Goal: Transaction & Acquisition: Obtain resource

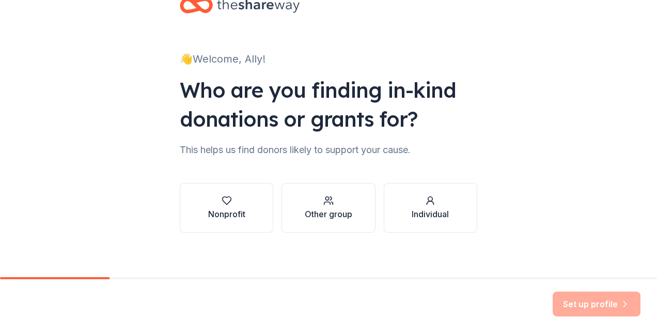
scroll to position [37, 0]
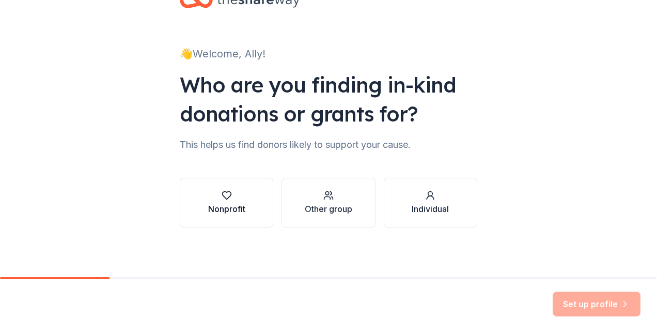
click at [238, 198] on div "button" at bounding box center [226, 195] width 37 height 10
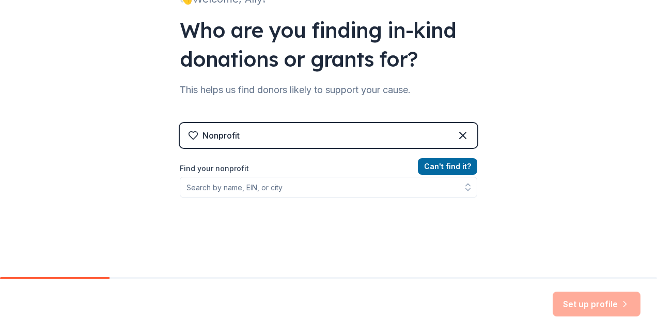
scroll to position [93, 0]
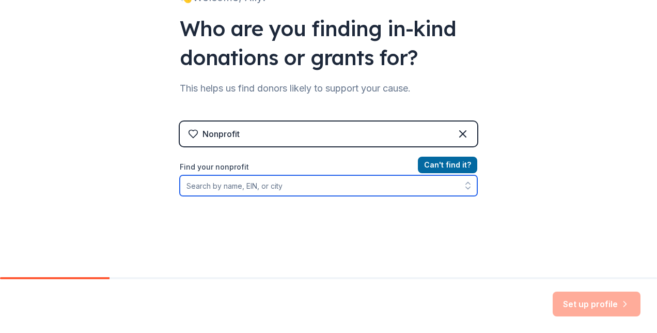
click at [236, 183] on input "Find your nonprofit" at bounding box center [329, 185] width 298 height 21
type input "blood cancer united"
click at [429, 193] on input "blood cancer united" at bounding box center [329, 185] width 298 height 21
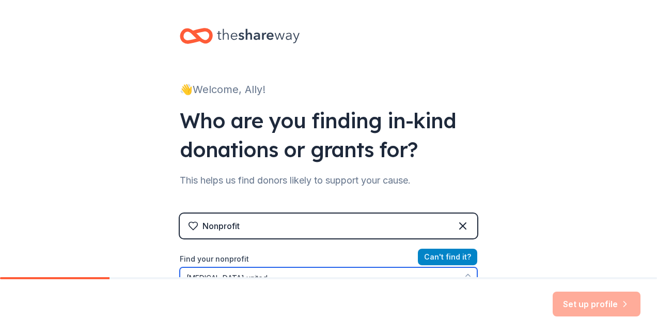
scroll to position [1, 0]
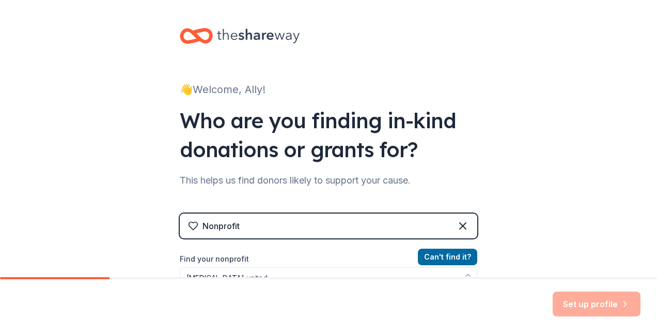
click at [555, 211] on div "👋 Welcome, Ally! Who are you finding in-kind donations or grants for? This help…" at bounding box center [328, 220] width 657 height 442
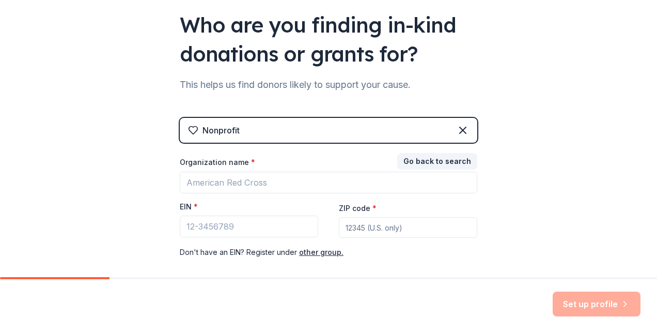
scroll to position [98, 0]
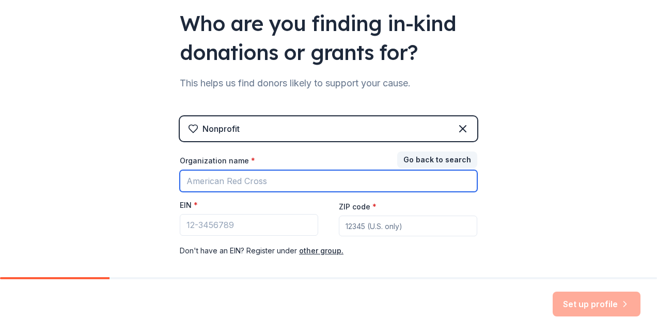
click at [250, 181] on input "Organization name *" at bounding box center [329, 181] width 298 height 22
type input "[MEDICAL_DATA] United- LLS"
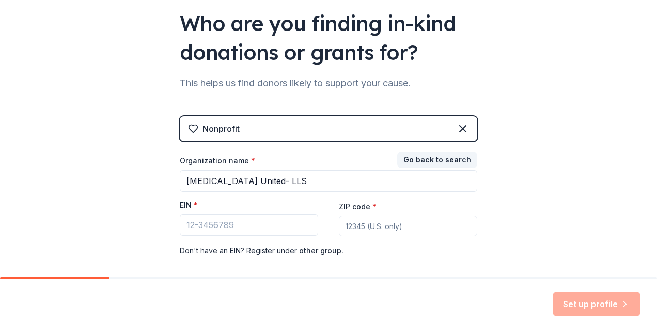
type input "33607"
click at [249, 228] on input "EIN *" at bounding box center [249, 225] width 139 height 22
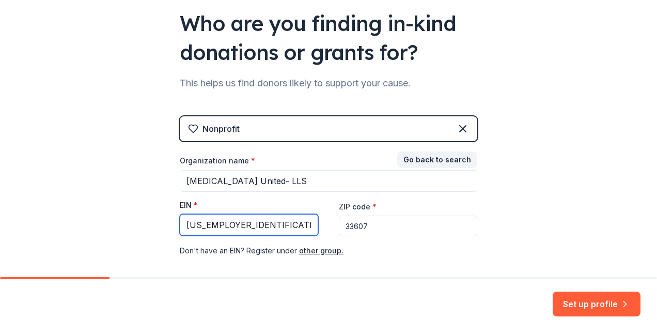
type input "[US_EMPLOYER_IDENTIFICATION_NUMBER]"
click at [404, 226] on input "33607" at bounding box center [408, 226] width 139 height 21
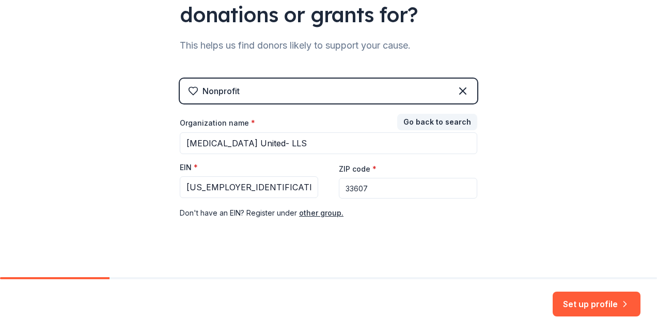
scroll to position [136, 0]
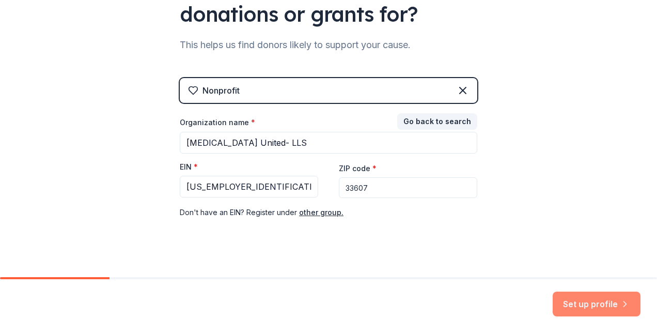
click at [565, 294] on button "Set up profile" at bounding box center [597, 304] width 88 height 25
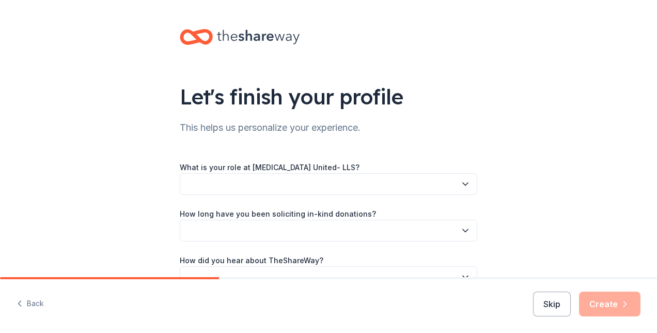
scroll to position [40, 0]
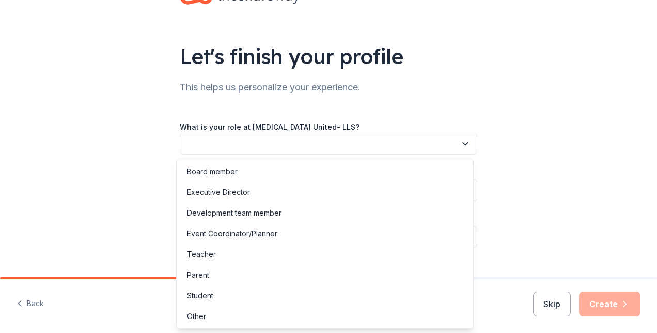
click at [361, 145] on button "button" at bounding box center [329, 144] width 298 height 22
click at [253, 213] on div "Development team member" at bounding box center [234, 213] width 95 height 12
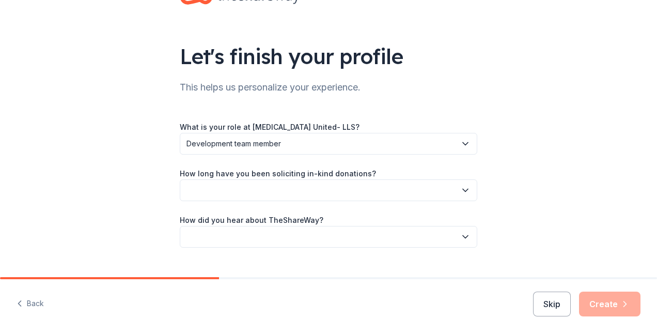
click at [250, 194] on button "button" at bounding box center [329, 190] width 298 height 22
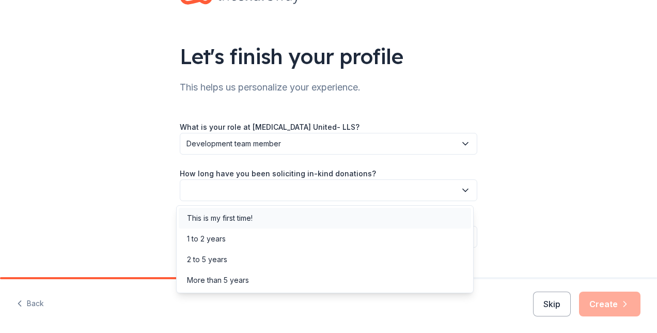
click at [245, 221] on div "This is my first time!" at bounding box center [220, 218] width 66 height 12
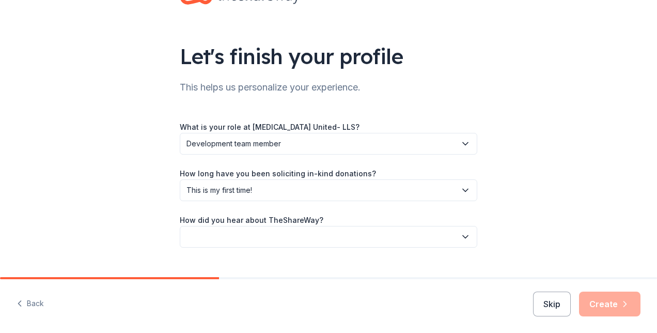
scroll to position [60, 0]
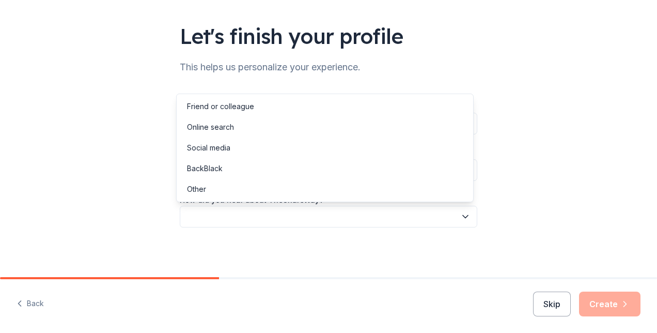
click at [241, 209] on button "button" at bounding box center [329, 217] width 298 height 22
click at [229, 191] on div "Other" at bounding box center [325, 189] width 293 height 21
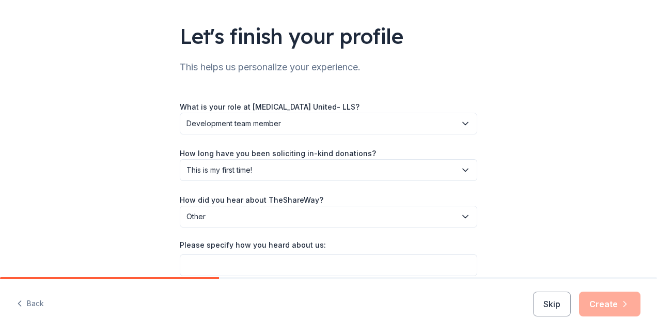
scroll to position [109, 0]
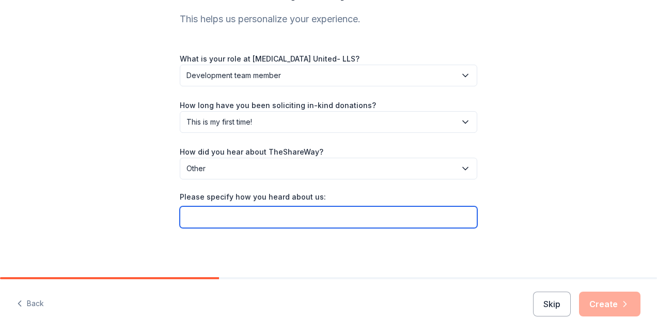
click at [453, 219] on input "Please specify how you heard about us:" at bounding box center [329, 217] width 298 height 22
type input "g"
type input "Google"
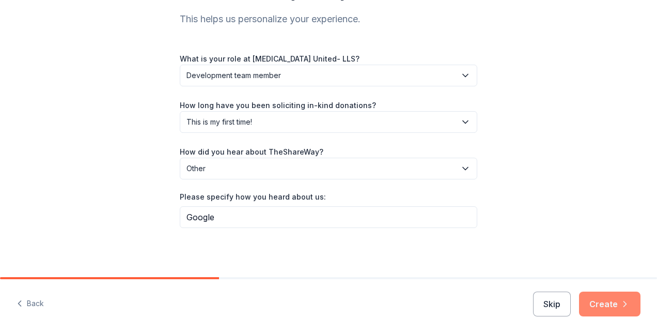
click at [585, 311] on button "Create" at bounding box center [610, 304] width 62 height 25
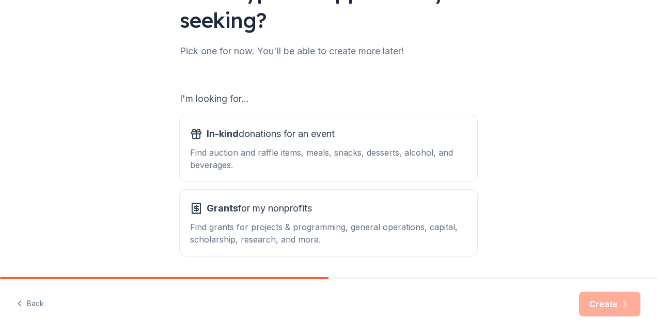
scroll to position [106, 0]
click at [326, 148] on div "Find auction and raffle items, meals, snacks, desserts, alcohol, and beverages." at bounding box center [328, 158] width 277 height 25
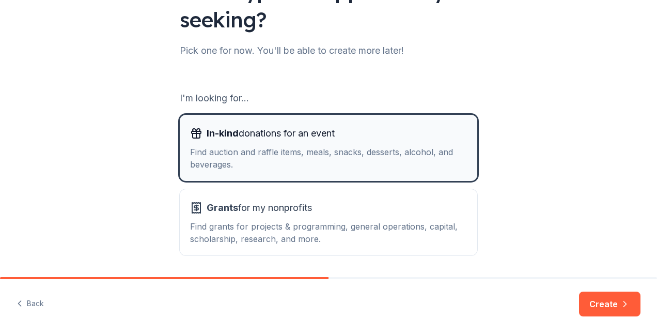
scroll to position [140, 0]
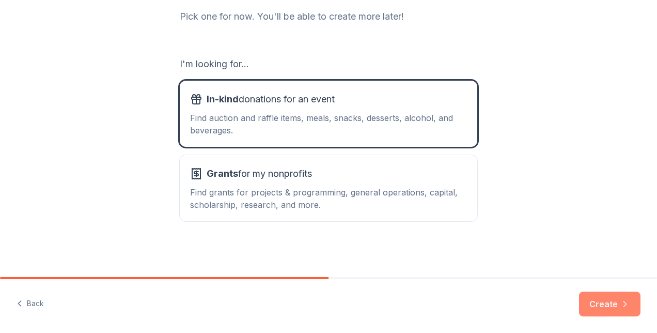
click at [615, 304] on button "Create" at bounding box center [610, 304] width 62 height 25
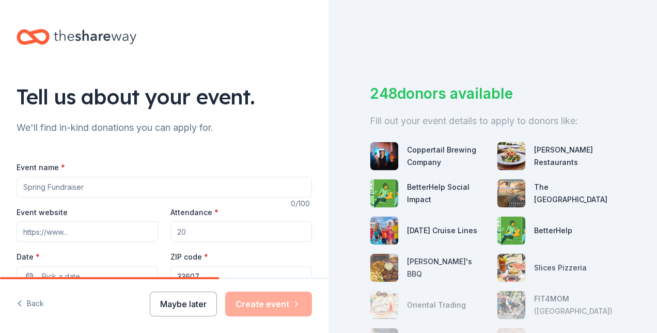
click at [183, 312] on button "Maybe later" at bounding box center [183, 304] width 67 height 25
click at [188, 303] on button "Maybe later" at bounding box center [183, 304] width 67 height 25
click at [201, 299] on button "Maybe later" at bounding box center [183, 304] width 67 height 25
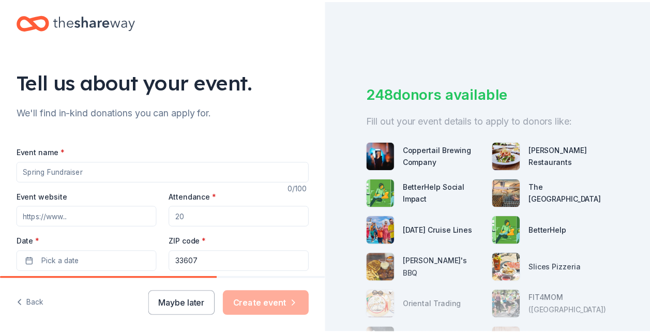
scroll to position [75, 0]
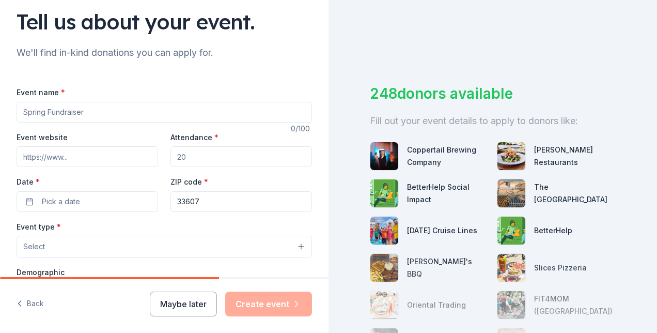
click at [98, 111] on input "Event name *" at bounding box center [165, 112] width 296 height 21
type input "Light the Night"
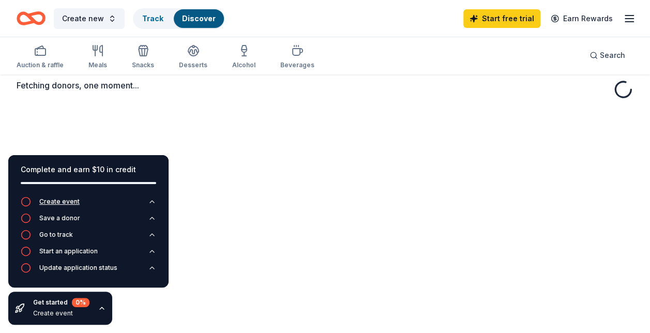
scroll to position [50, 0]
click at [361, 215] on div "Fetching donors, one moment..." at bounding box center [325, 192] width 650 height 333
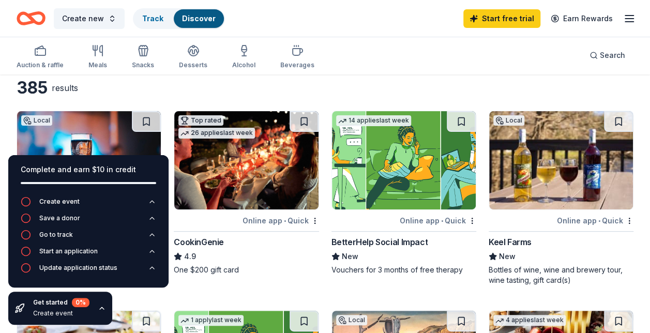
click at [614, 70] on div "Search" at bounding box center [607, 55] width 52 height 38
click at [606, 57] on span "Search" at bounding box center [612, 55] width 25 height 12
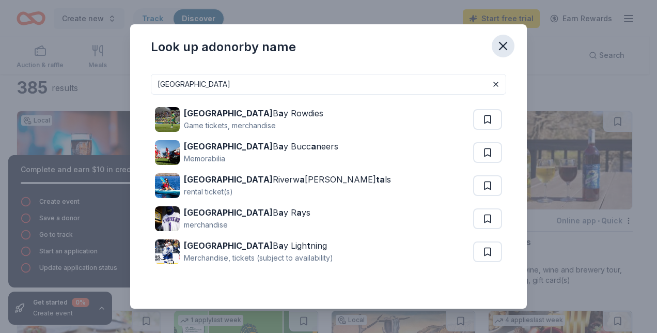
type input "Tampa"
click at [504, 51] on icon "button" at bounding box center [503, 46] width 14 height 14
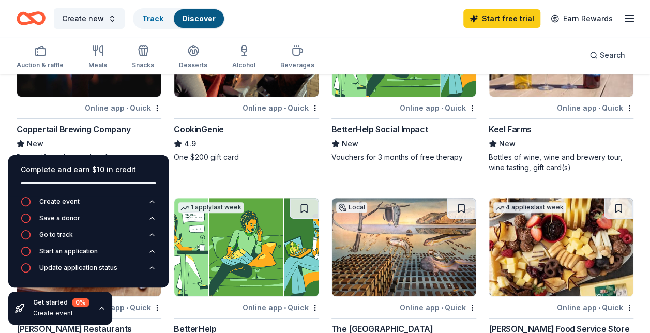
scroll to position [164, 0]
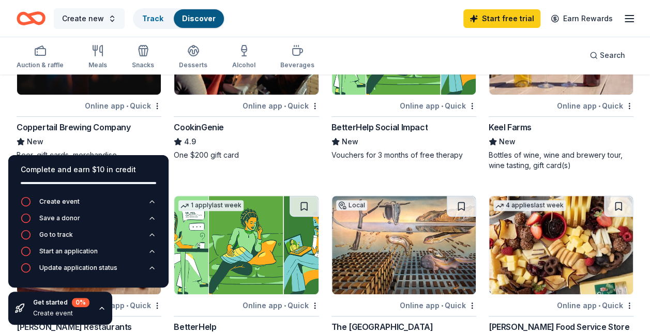
click at [112, 18] on button "Create new" at bounding box center [89, 18] width 71 height 21
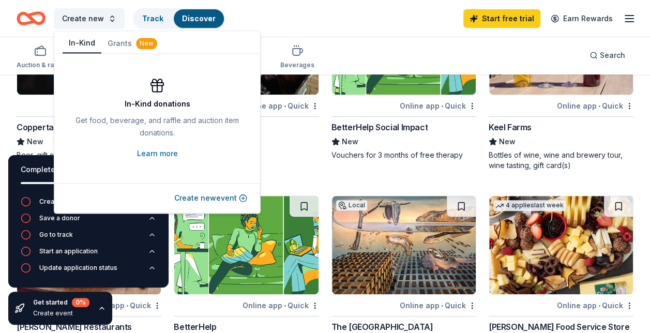
click at [84, 42] on button "In-Kind" at bounding box center [82, 44] width 39 height 20
click at [290, 14] on div "Create new Track Discover Start free trial Earn Rewards" at bounding box center [325, 18] width 617 height 24
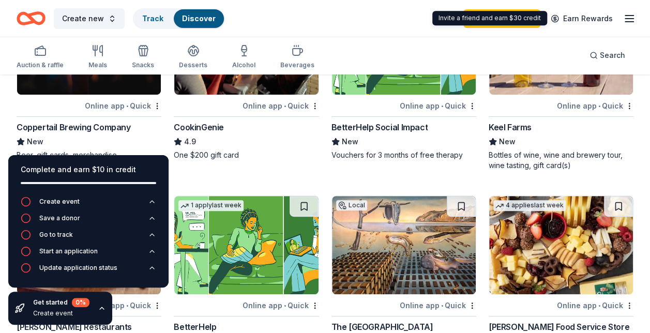
click at [629, 20] on icon "button" at bounding box center [629, 18] width 12 height 12
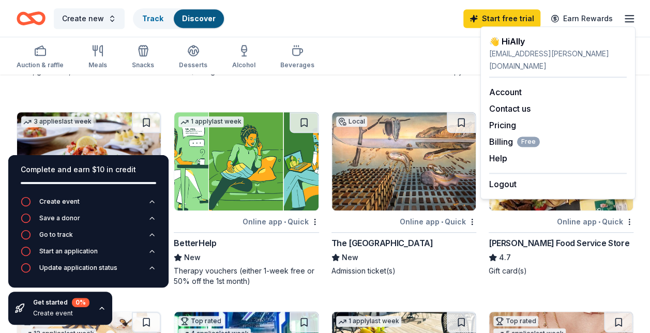
scroll to position [264, 0]
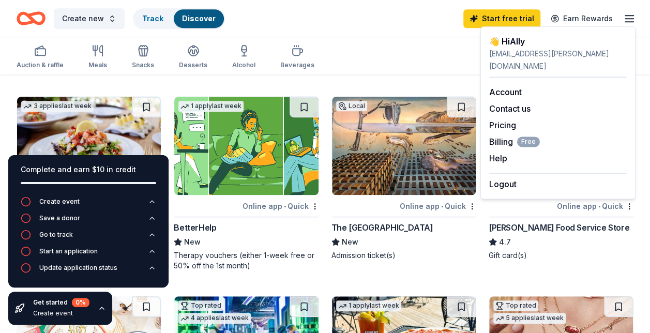
click at [451, 269] on div "Local Online app • Quick The Dalí Museum New Admission ticket(s)" at bounding box center [403, 183] width 145 height 175
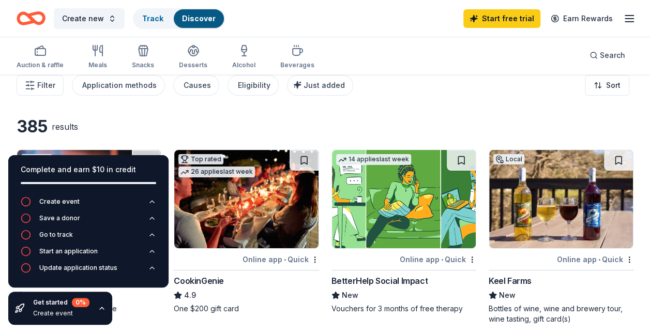
scroll to position [0, 0]
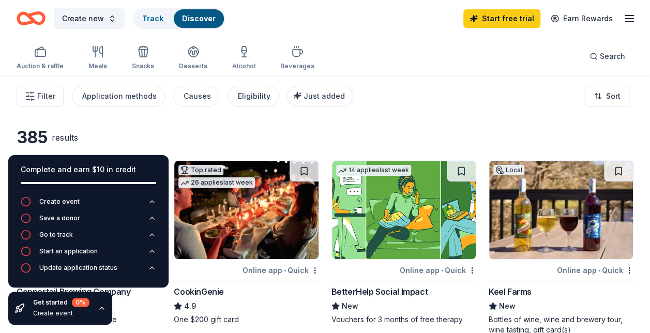
click at [626, 24] on icon "button" at bounding box center [629, 18] width 12 height 12
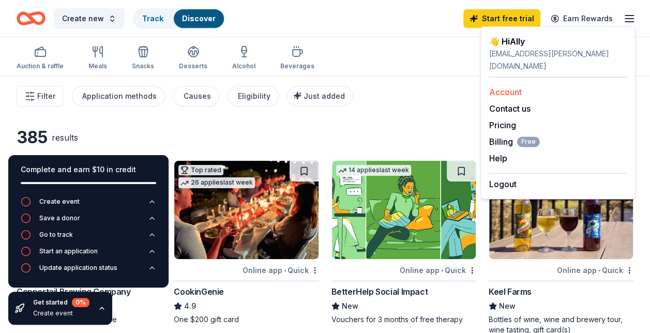
click at [523, 86] on div "Account" at bounding box center [557, 92] width 137 height 12
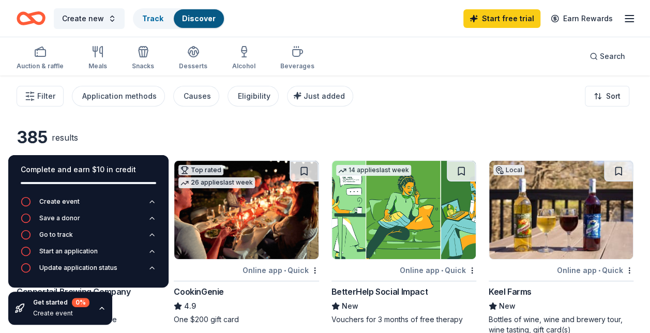
click at [634, 16] on icon "button" at bounding box center [629, 18] width 12 height 12
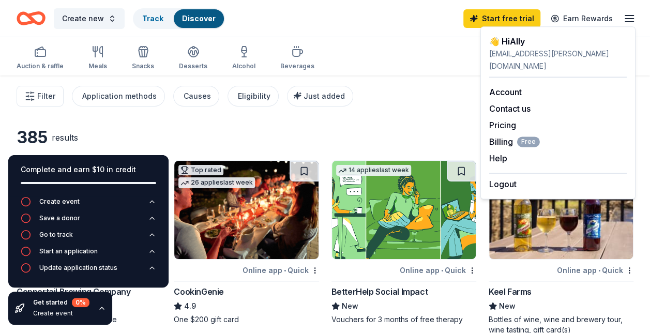
click at [544, 51] on div "[EMAIL_ADDRESS][PERSON_NAME][DOMAIN_NAME]" at bounding box center [557, 60] width 137 height 25
click at [232, 59] on div "Alcohol" at bounding box center [243, 57] width 23 height 25
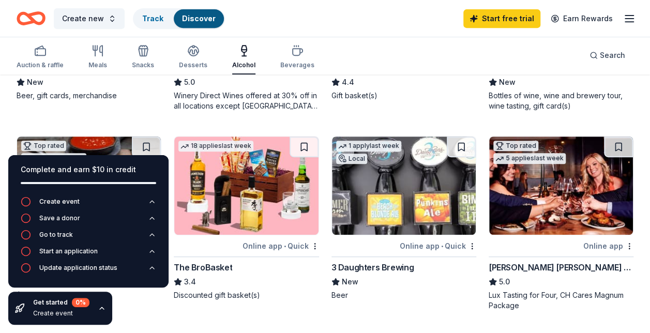
scroll to position [231, 0]
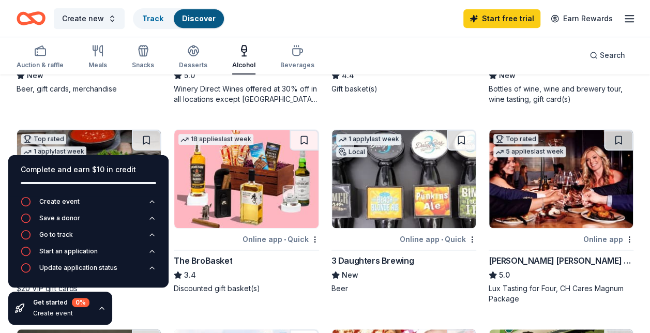
click at [397, 199] on img at bounding box center [404, 179] width 144 height 98
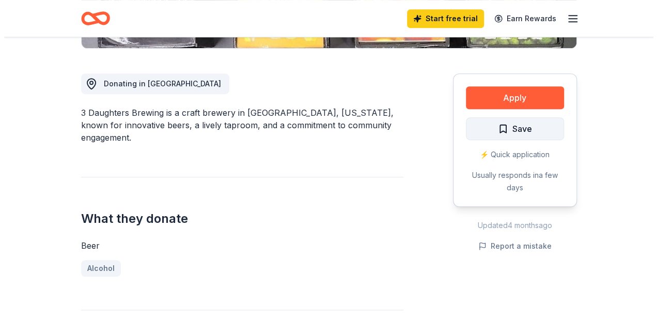
scroll to position [264, 0]
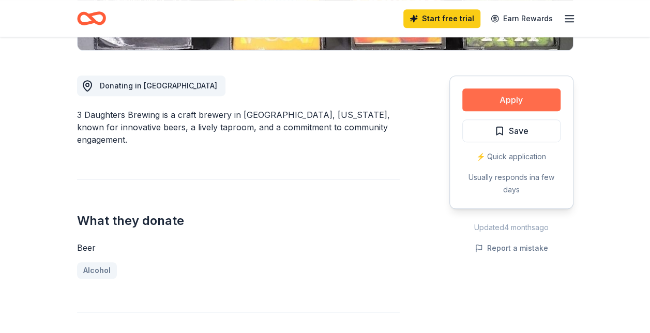
click at [496, 99] on button "Apply" at bounding box center [511, 99] width 98 height 23
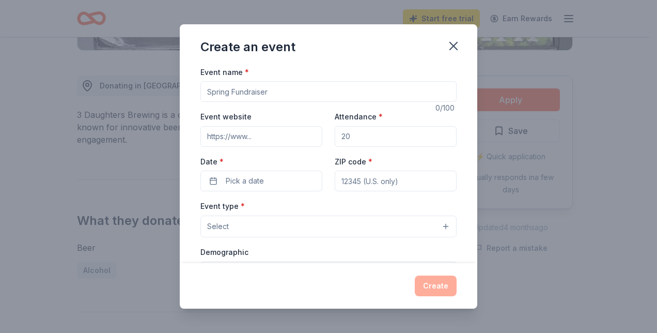
click at [338, 90] on input "Event name *" at bounding box center [329, 91] width 256 height 21
type input "Light the Night [GEOGRAPHIC_DATA]"
click at [313, 135] on input "Event website" at bounding box center [262, 136] width 122 height 21
paste input "[URL][DOMAIN_NAME]"
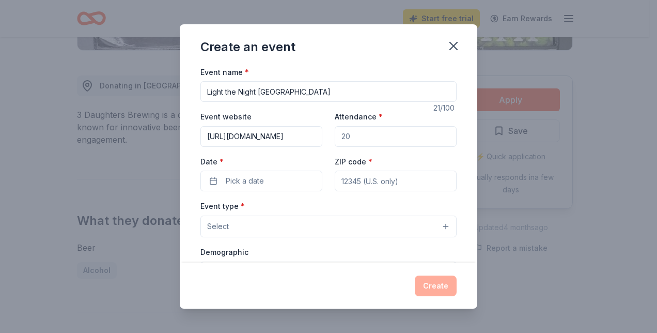
type input "[URL][DOMAIN_NAME]"
click at [365, 141] on input "Attendance *" at bounding box center [396, 136] width 122 height 21
type input "2000"
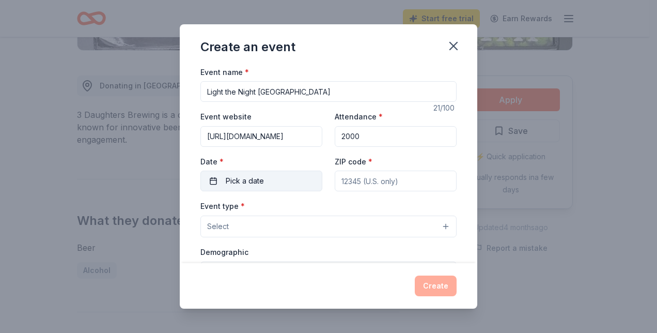
click at [292, 184] on button "Pick a date" at bounding box center [262, 181] width 122 height 21
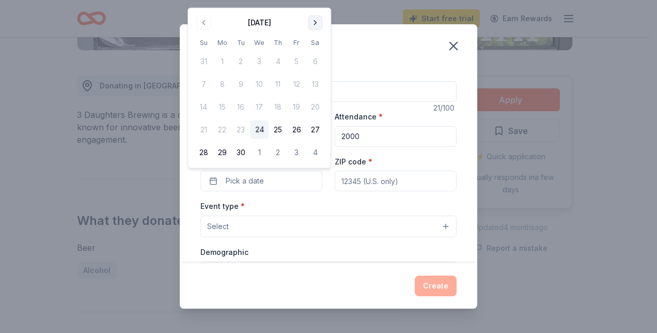
click at [317, 16] on button "Go to next month" at bounding box center [315, 23] width 14 height 14
click at [315, 18] on button "Go to next month" at bounding box center [315, 23] width 14 height 14
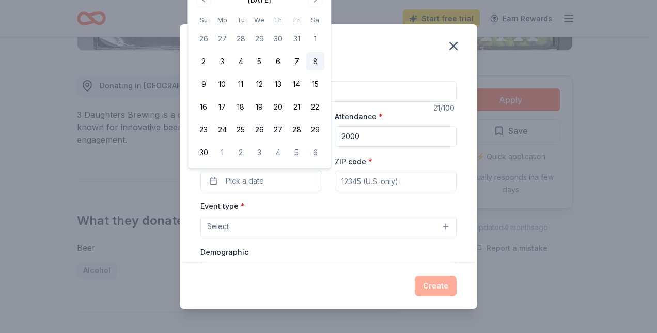
click at [316, 63] on button "8" at bounding box center [315, 61] width 19 height 19
click at [362, 178] on input "ZIP code *" at bounding box center [396, 181] width 122 height 21
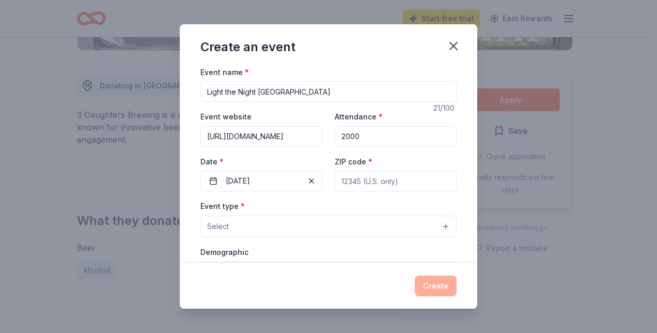
type input "33607"
type input "[EMAIL_ADDRESS][PERSON_NAME][DOMAIN_NAME]"
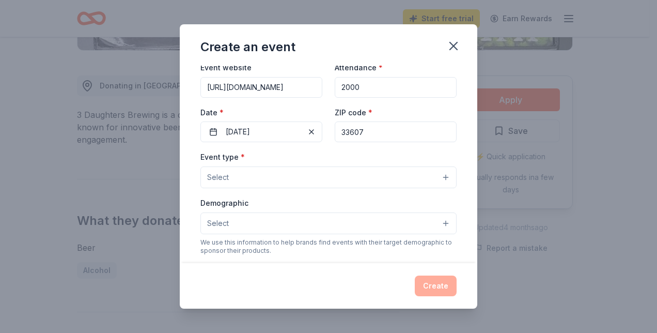
click at [295, 165] on div "Event type * Select" at bounding box center [329, 169] width 256 height 38
click at [298, 172] on button "Select" at bounding box center [329, 177] width 256 height 22
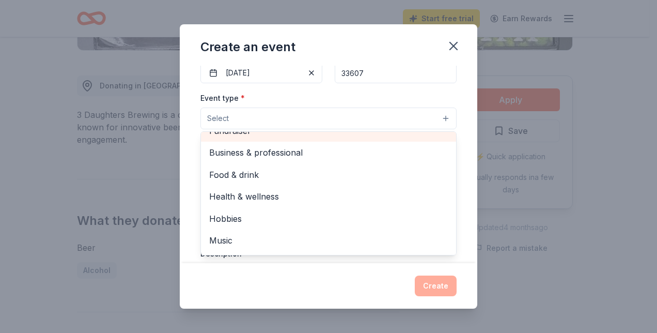
scroll to position [2, 0]
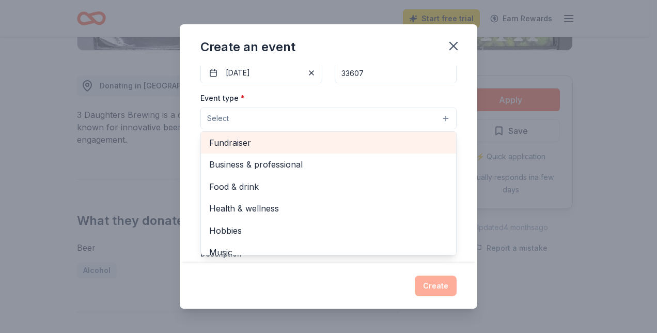
click at [319, 136] on span "Fundraiser" at bounding box center [328, 142] width 239 height 13
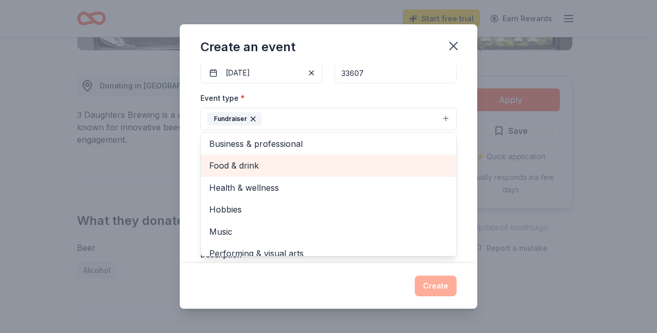
click at [281, 165] on span "Food & drink" at bounding box center [328, 165] width 239 height 13
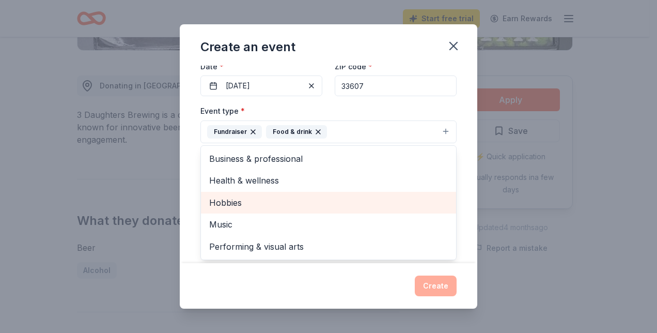
scroll to position [95, 0]
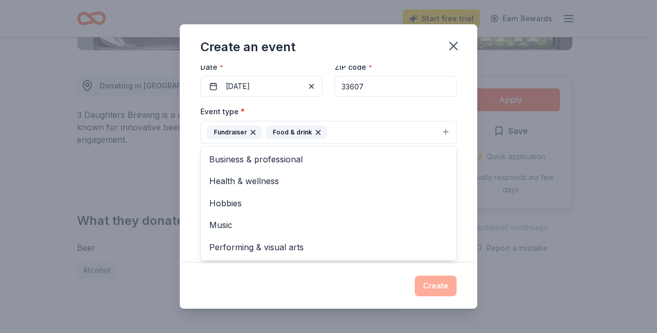
click at [459, 141] on div "Event name * Light the Night Tampa 21 /100 Event website [URL][DOMAIN_NAME] Att…" at bounding box center [329, 165] width 298 height 198
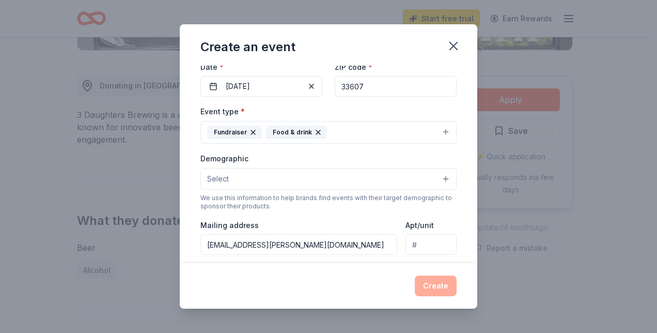
click at [289, 175] on button "Select" at bounding box center [329, 179] width 256 height 22
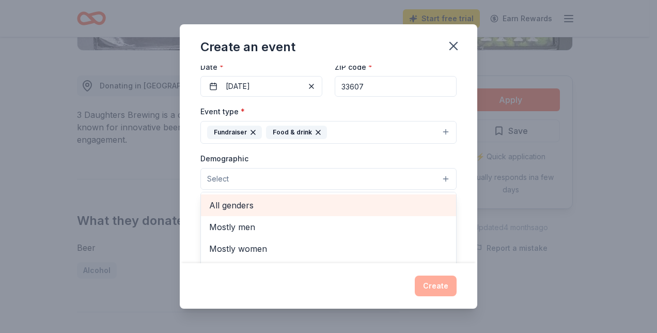
click at [267, 204] on span "All genders" at bounding box center [328, 204] width 239 height 13
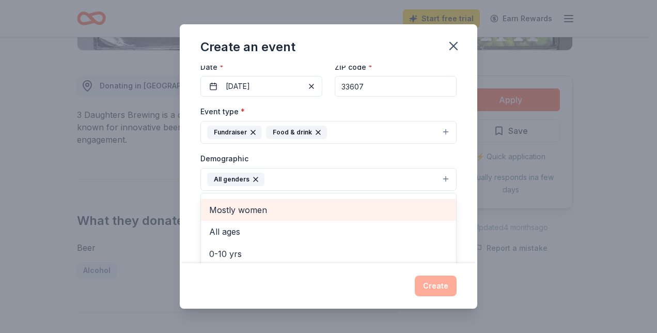
scroll to position [19, 0]
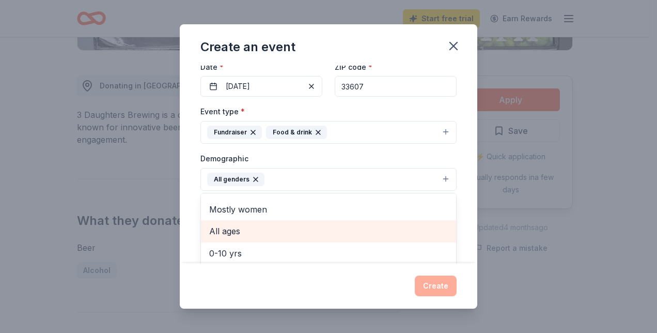
click at [273, 235] on span "All ages" at bounding box center [328, 230] width 239 height 13
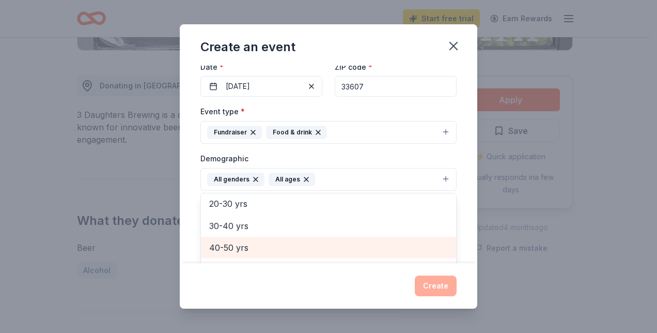
scroll to position [121, 0]
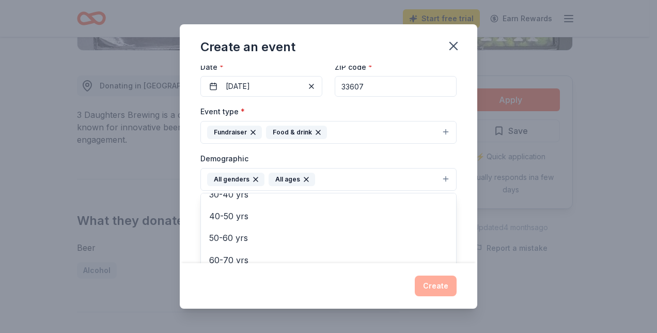
click at [460, 226] on div "Event name * Light the Night [GEOGRAPHIC_DATA] 21 /100 Event website [URL][DOMA…" at bounding box center [329, 165] width 298 height 198
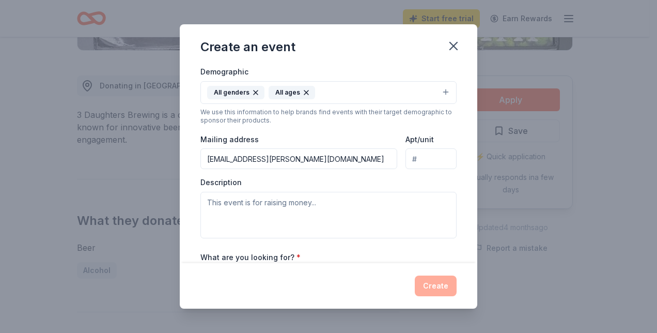
scroll to position [182, 0]
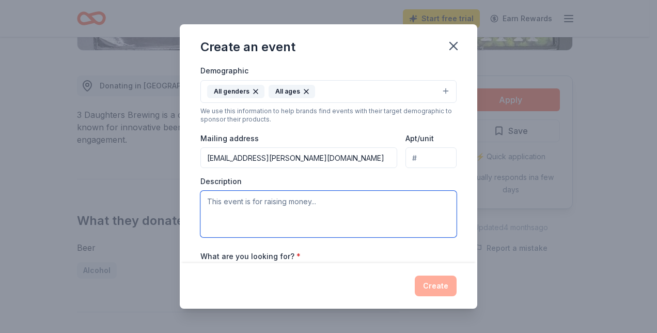
click at [345, 213] on textarea at bounding box center [329, 214] width 256 height 47
paste textarea "At Light The Night we gather as a community to celebrate, honor, and remember t…"
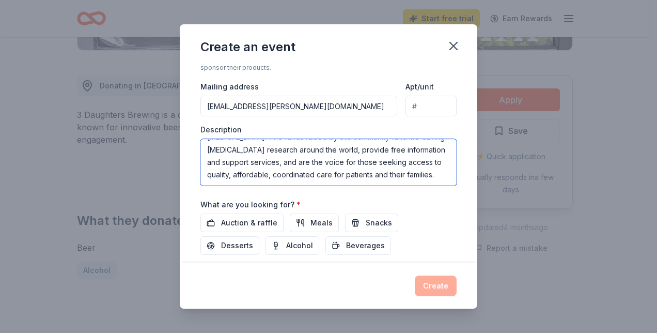
scroll to position [295, 0]
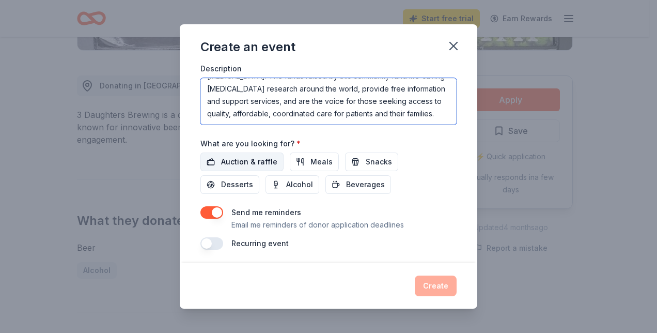
type textarea "At Light The Night we gather as a community to celebrate, honor, and remember t…"
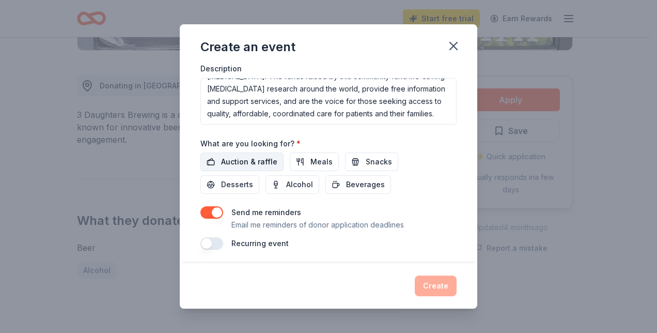
click at [255, 160] on span "Auction & raffle" at bounding box center [249, 162] width 56 height 12
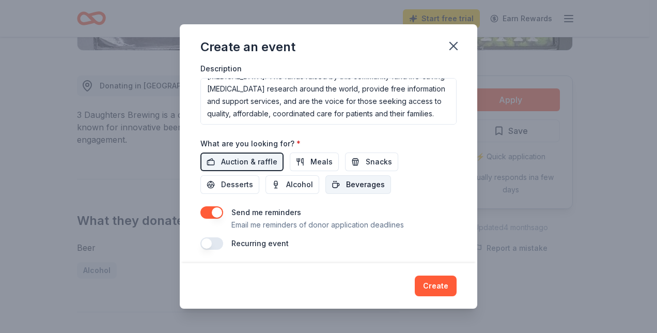
click at [352, 181] on span "Beverages" at bounding box center [365, 184] width 39 height 12
click at [263, 164] on span "Auction & raffle" at bounding box center [249, 162] width 56 height 12
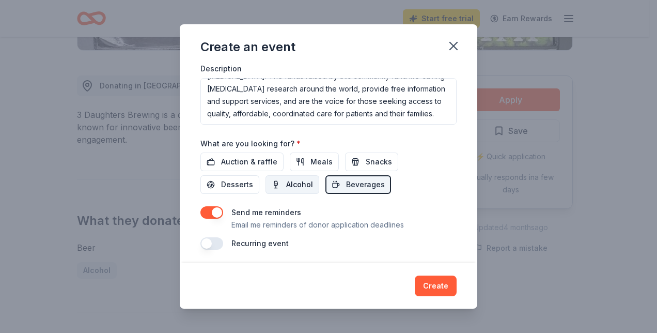
click at [279, 182] on button "Alcohol" at bounding box center [293, 184] width 54 height 19
click at [364, 189] on button "Beverages" at bounding box center [359, 184] width 66 height 19
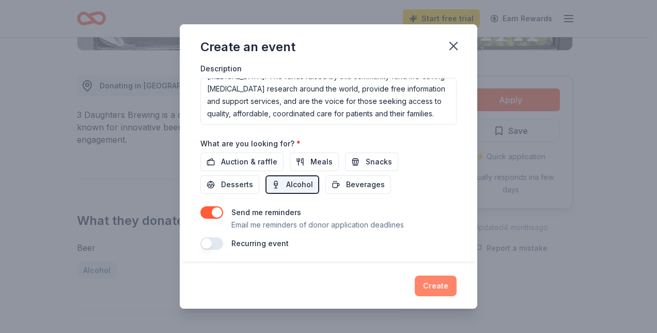
click at [437, 294] on button "Create" at bounding box center [436, 285] width 42 height 21
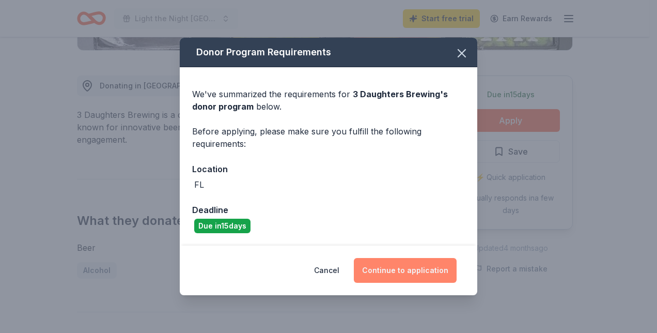
click at [402, 268] on button "Continue to application" at bounding box center [405, 270] width 103 height 25
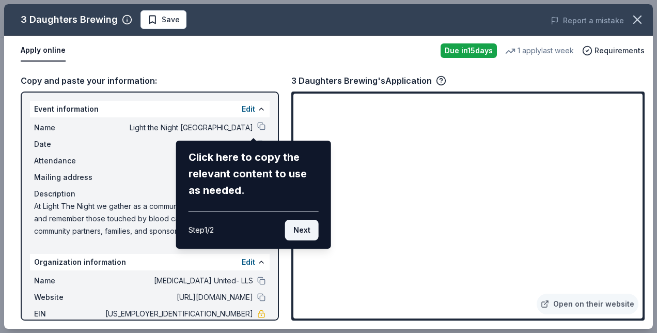
click at [307, 229] on button "Next" at bounding box center [302, 230] width 34 height 21
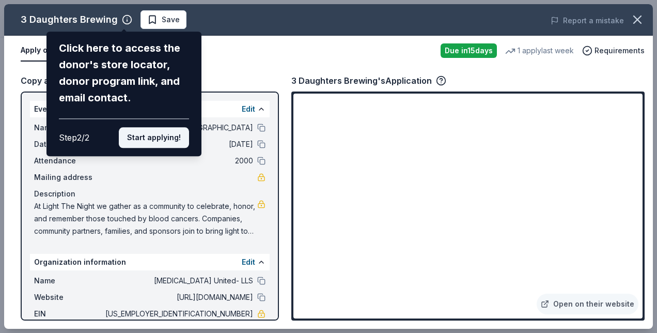
click at [177, 138] on button "Start applying!" at bounding box center [154, 137] width 70 height 21
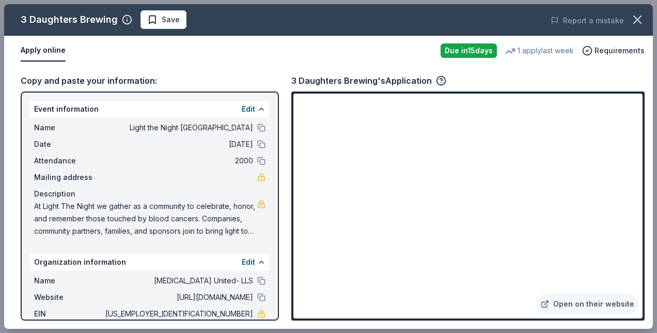
click at [358, 222] on div "3 Daughters Brewing Save Report a mistake Apply online Due [DATE] 1 apply last …" at bounding box center [328, 166] width 649 height 325
click at [38, 204] on span "At Light The Night we gather as a community to celebrate, honor, and remember t…" at bounding box center [145, 218] width 223 height 37
click at [574, 308] on link "Open on their website" at bounding box center [588, 304] width 102 height 21
